Goal: Transaction & Acquisition: Purchase product/service

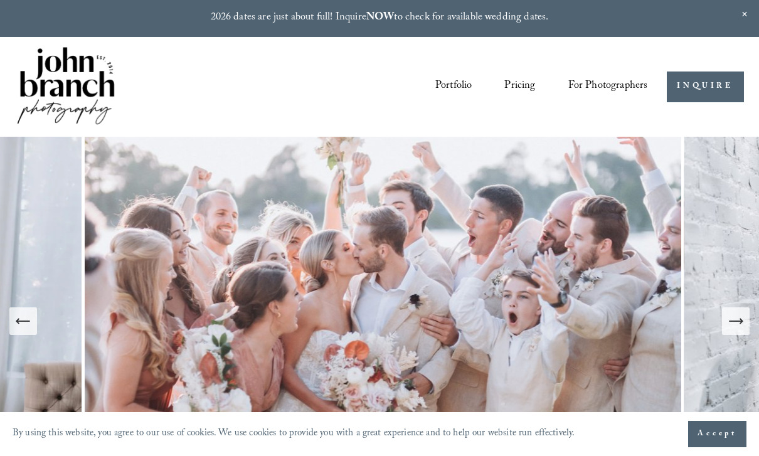
click at [0, 0] on span "Presets" at bounding box center [0, 0] width 0 height 0
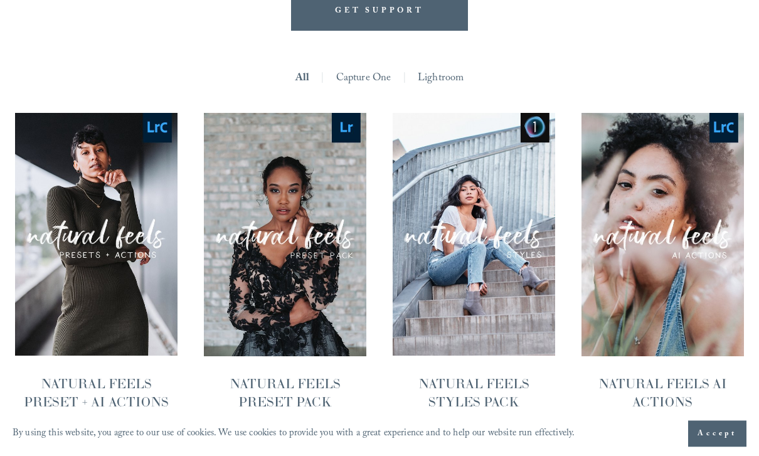
scroll to position [1068, 0]
click at [491, 251] on img "NATURAL FEELS STYLES PACK" at bounding box center [474, 234] width 162 height 243
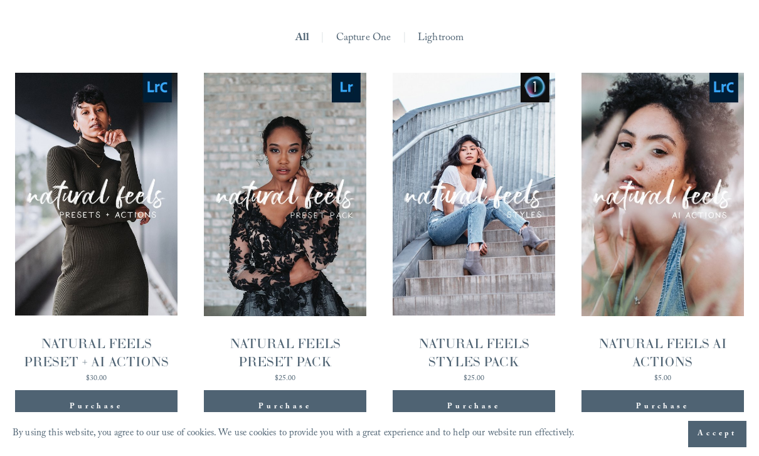
click at [309, 335] on div "NATURAL FEELS PRESET PACK" at bounding box center [285, 353] width 162 height 36
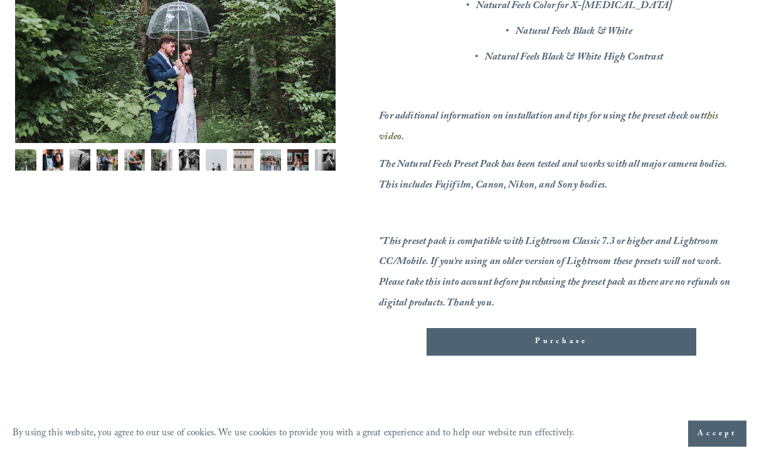
scroll to position [371, 0]
click at [640, 336] on div "Purchase Added!" at bounding box center [561, 342] width 249 height 13
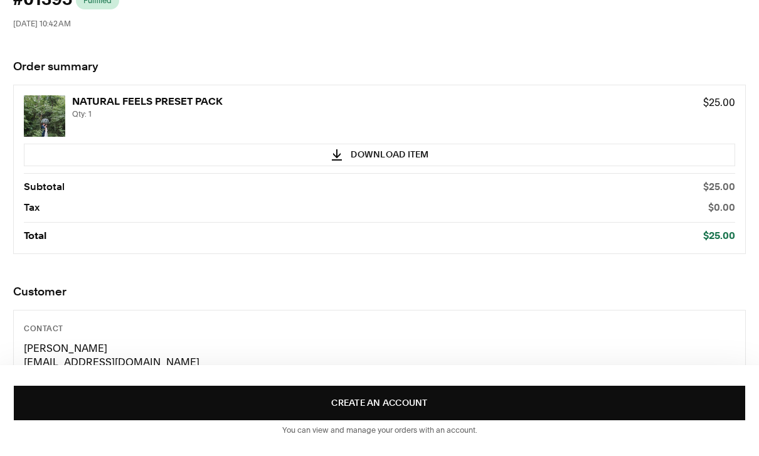
scroll to position [77, 0]
click at [369, 154] on button "Download Item" at bounding box center [379, 155] width 711 height 23
